Goal: Navigation & Orientation: Find specific page/section

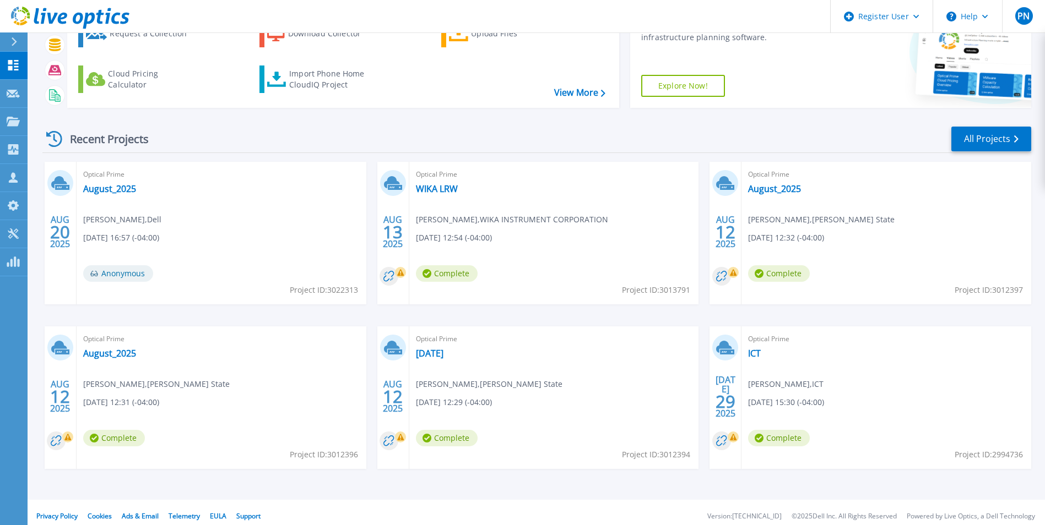
scroll to position [85, 0]
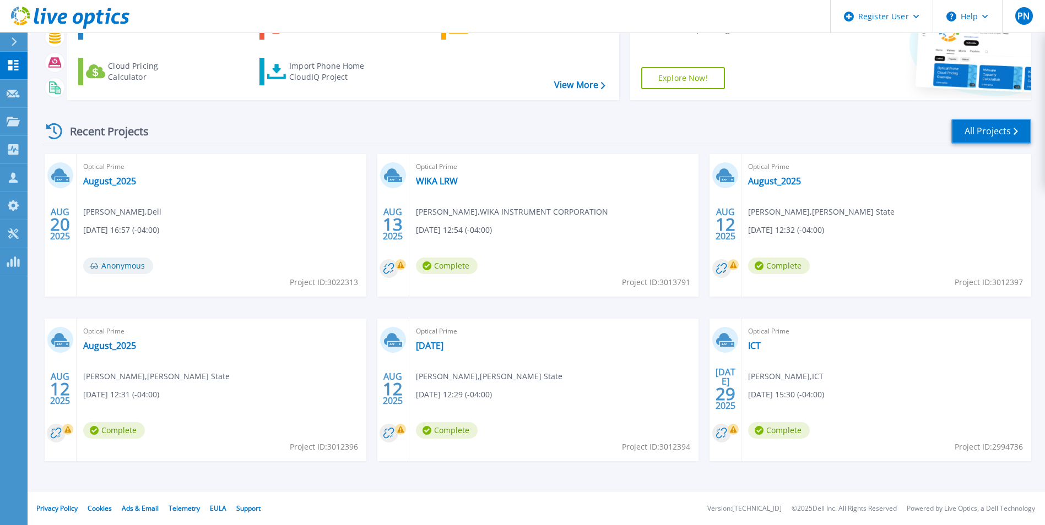
click at [978, 131] on link "All Projects" at bounding box center [991, 131] width 80 height 25
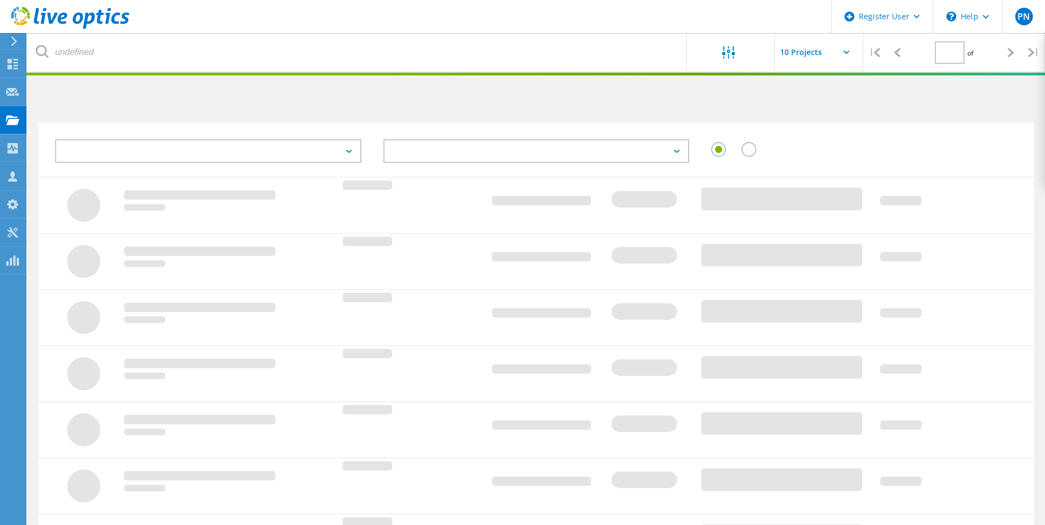
type input "2"
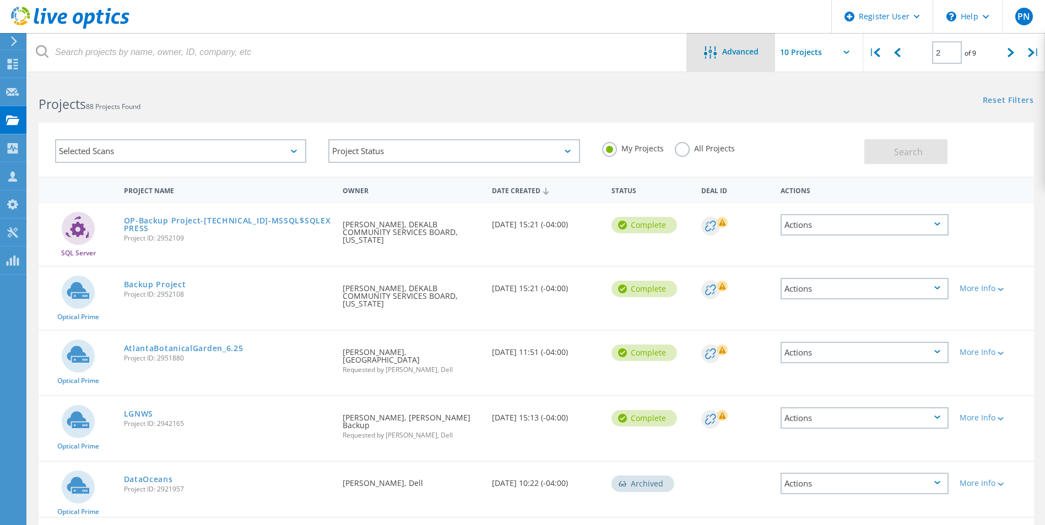
drag, startPoint x: 512, startPoint y: 109, endPoint x: 759, endPoint y: 37, distance: 257.6
click at [512, 109] on h2 "Projects 88 Projects Found" at bounding box center [282, 104] width 486 height 18
click at [457, 101] on h2 "Projects 88 Projects Found" at bounding box center [282, 104] width 486 height 18
